Goal: Information Seeking & Learning: Learn about a topic

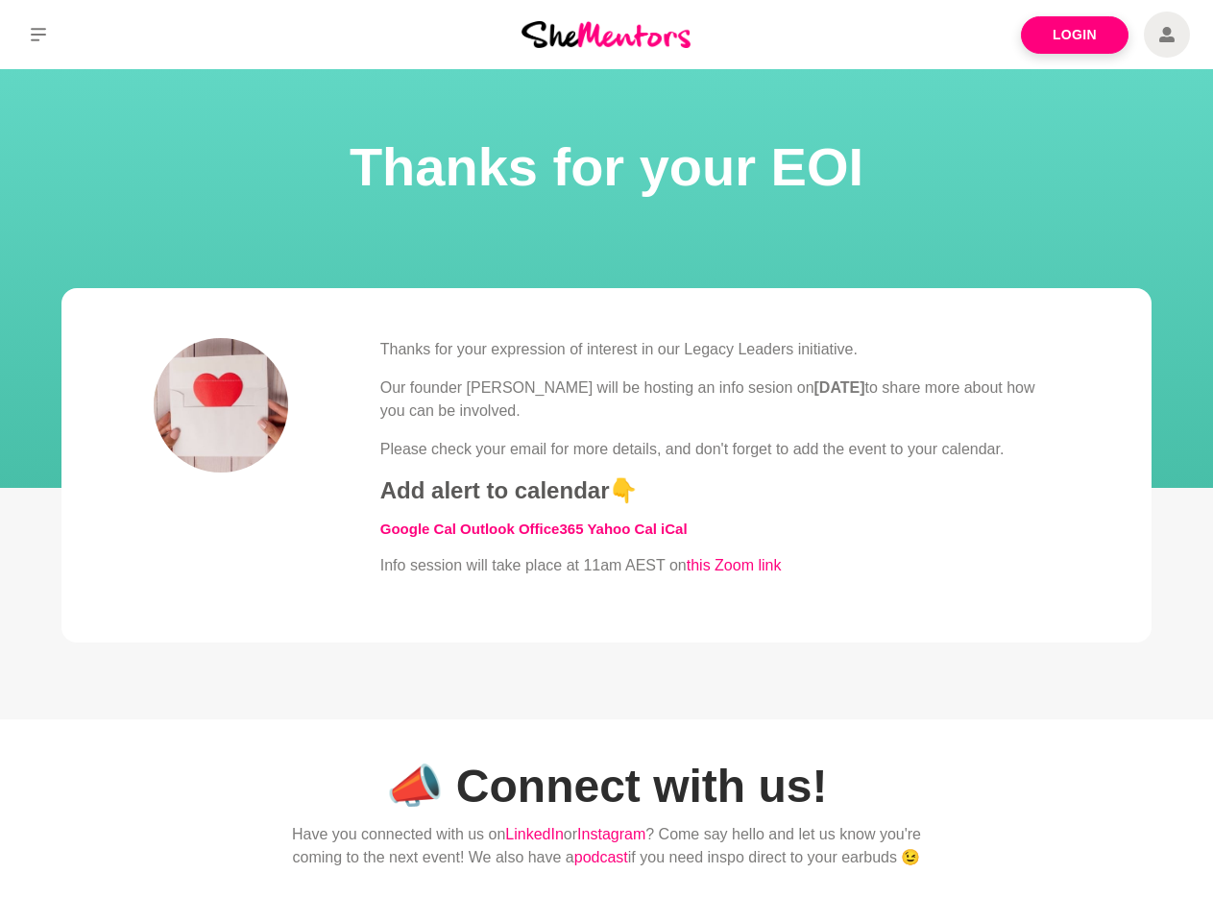
click at [606, 461] on div "Thanks for your expression of interest in our Legacy Leaders initiative. Our fo…" at bounding box center [719, 457] width 679 height 239
click at [38, 35] on icon at bounding box center [38, 34] width 15 height 13
